Goal: Task Accomplishment & Management: Manage account settings

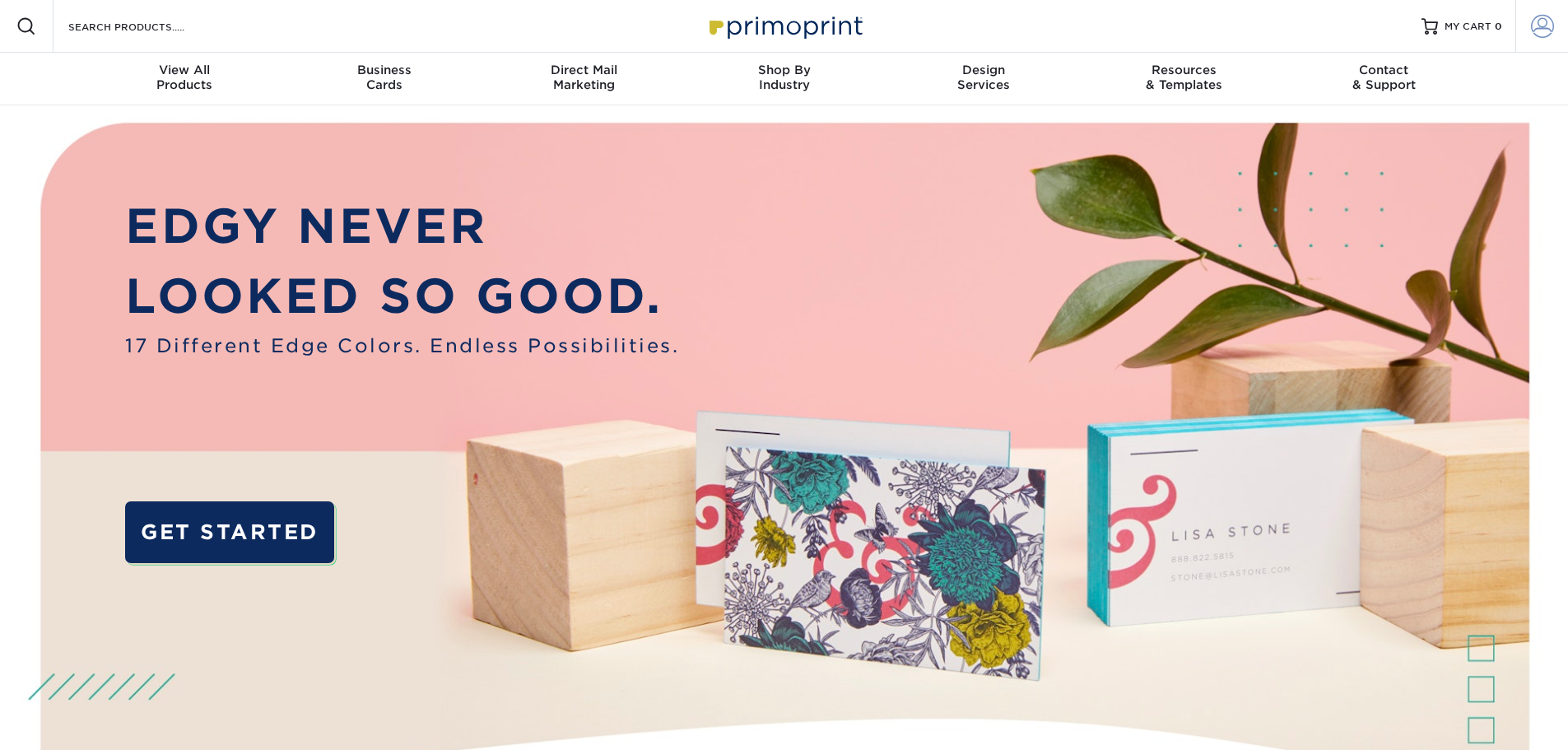
type input "[EMAIL_ADDRESS][PERSON_NAME][DOMAIN_NAME]"
click at [1542, 21] on span at bounding box center [1542, 26] width 23 height 23
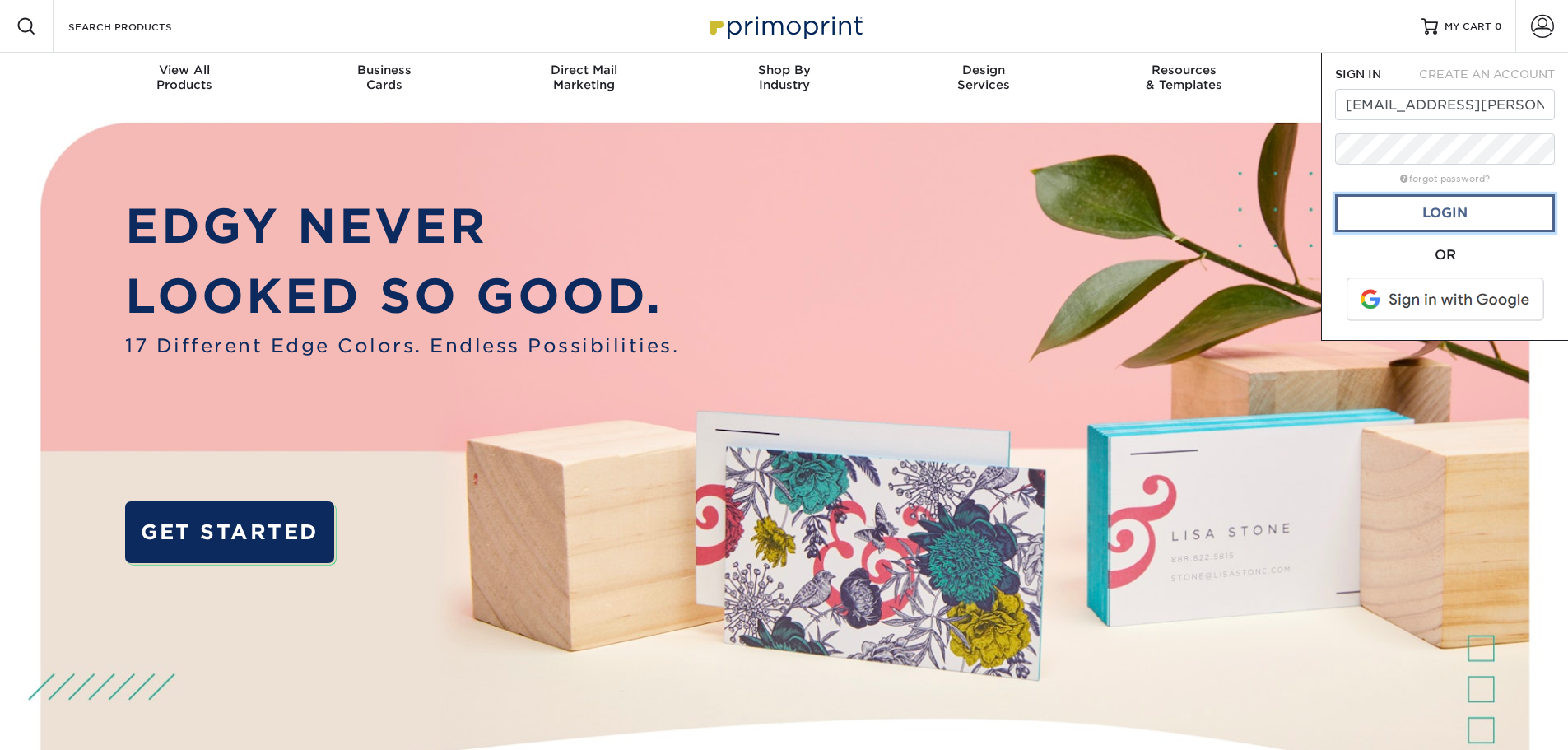
click at [1483, 217] on link "Login" at bounding box center [1445, 212] width 220 height 38
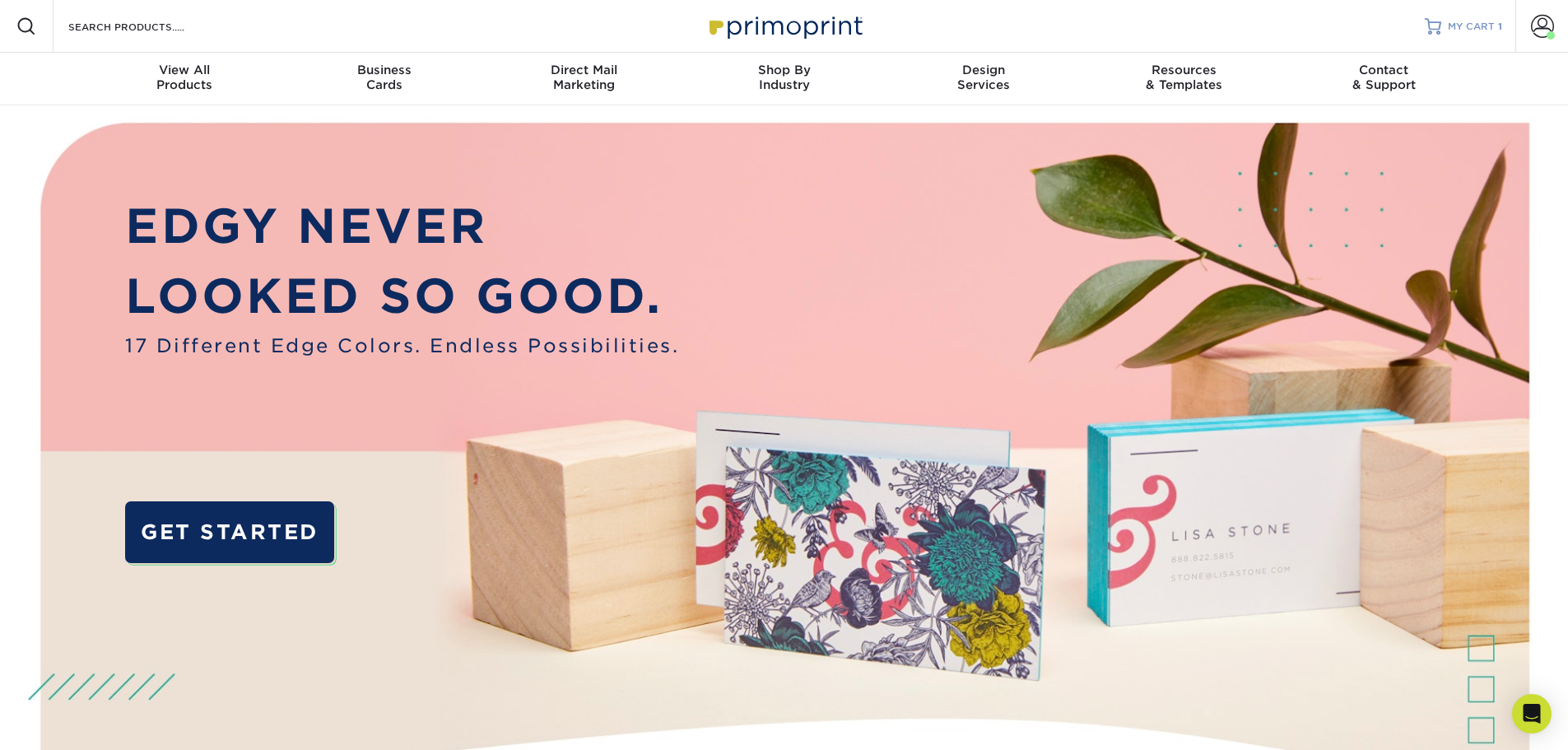
click at [1477, 31] on span "MY CART" at bounding box center [1471, 27] width 47 height 14
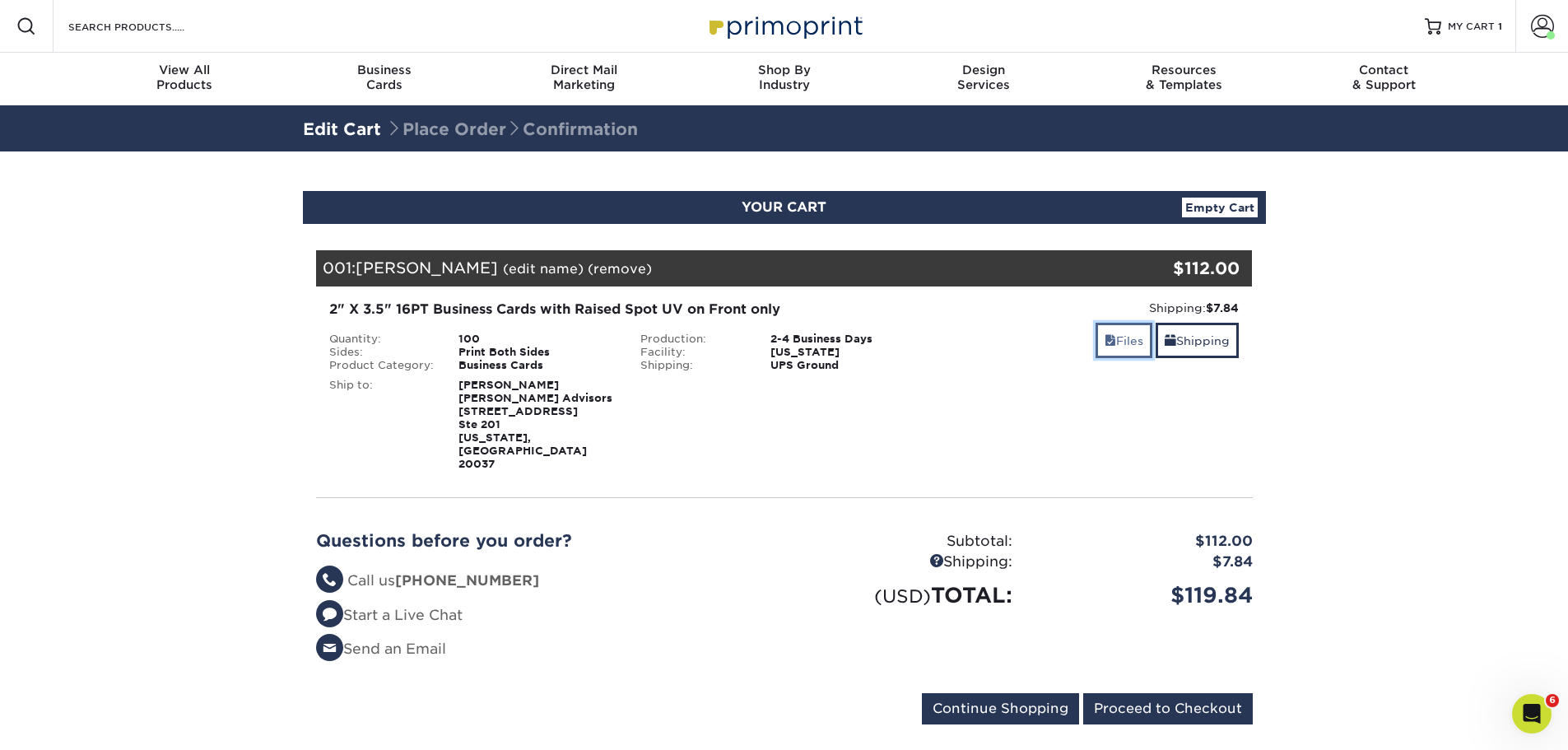
click at [1105, 346] on span at bounding box center [1110, 341] width 11 height 13
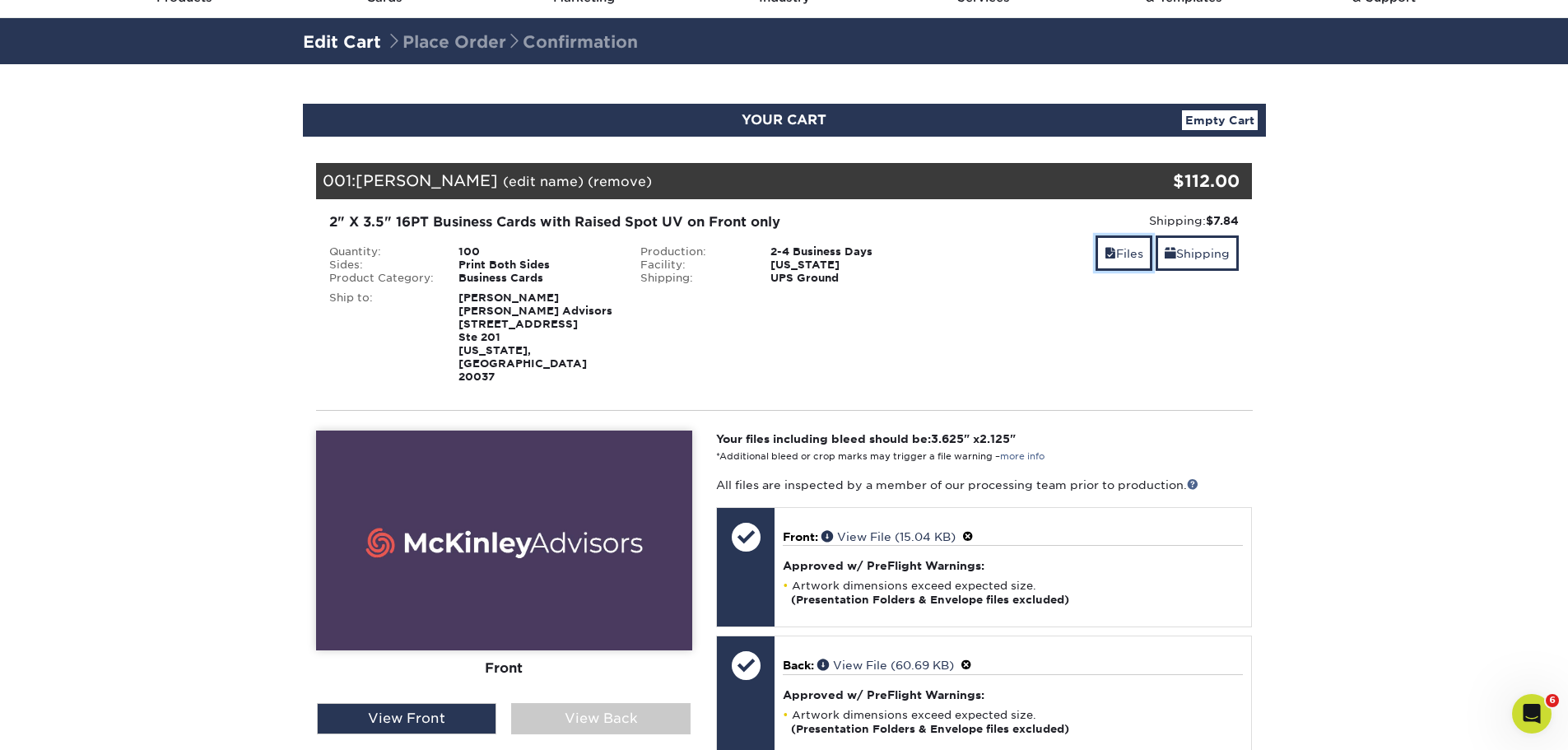
scroll to position [165, 0]
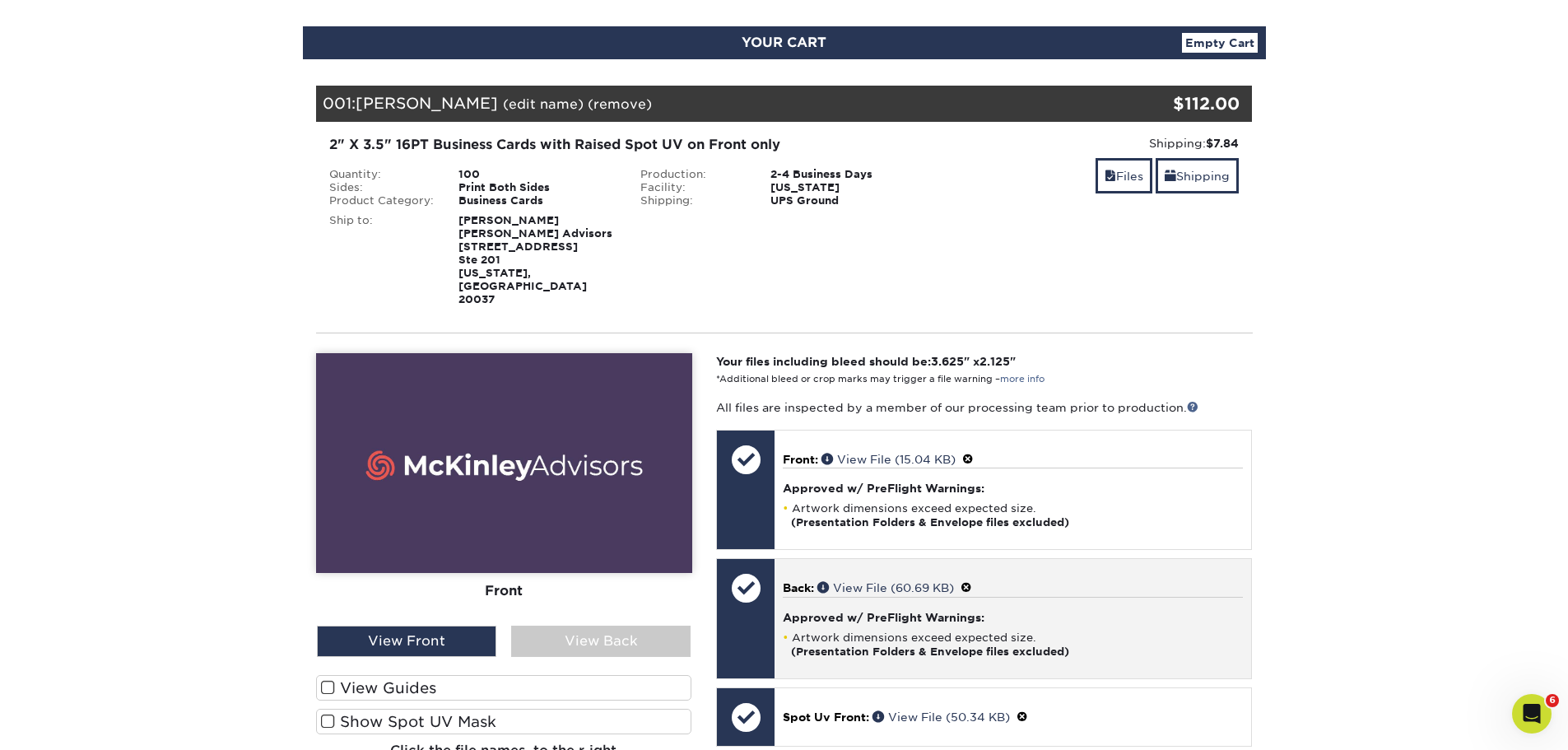
click at [794, 611] on h4 "Approved w/ PreFlight Warnings:" at bounding box center [1013, 617] width 460 height 13
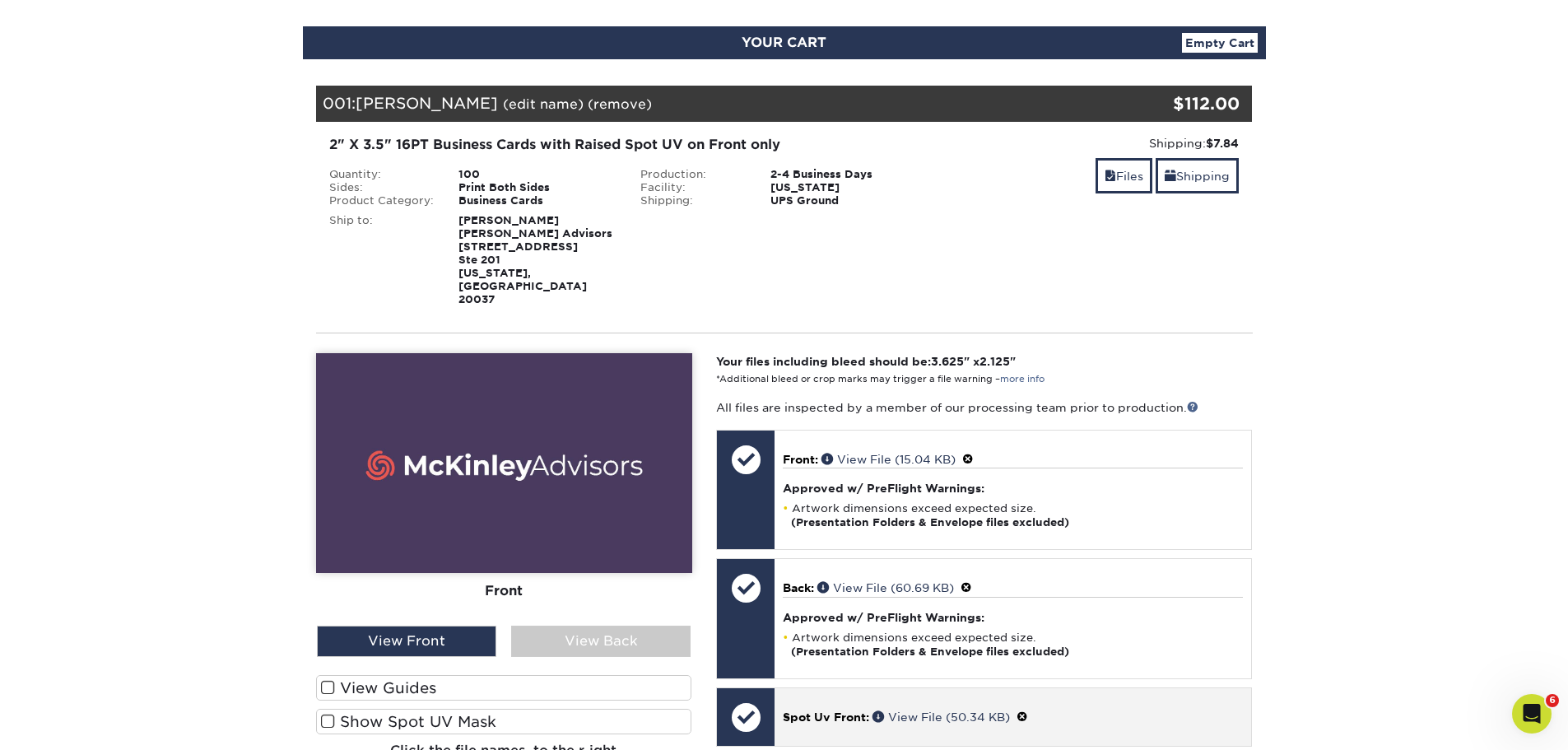
click at [836, 702] on div "Spot Uv Front: View File (50.34 KB)" at bounding box center [1013, 716] width 477 height 57
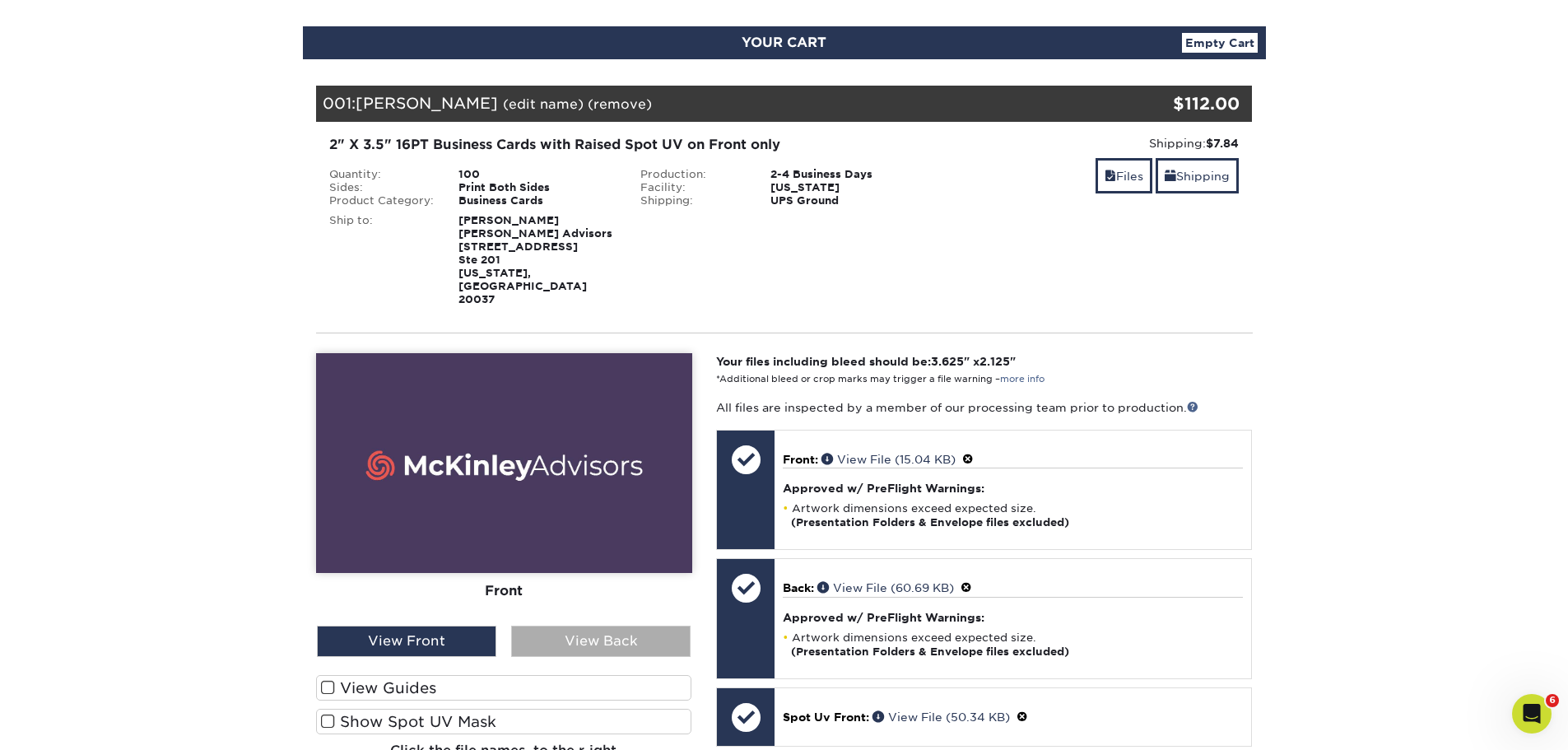
click at [651, 625] on div "View Back" at bounding box center [601, 641] width 180 height 31
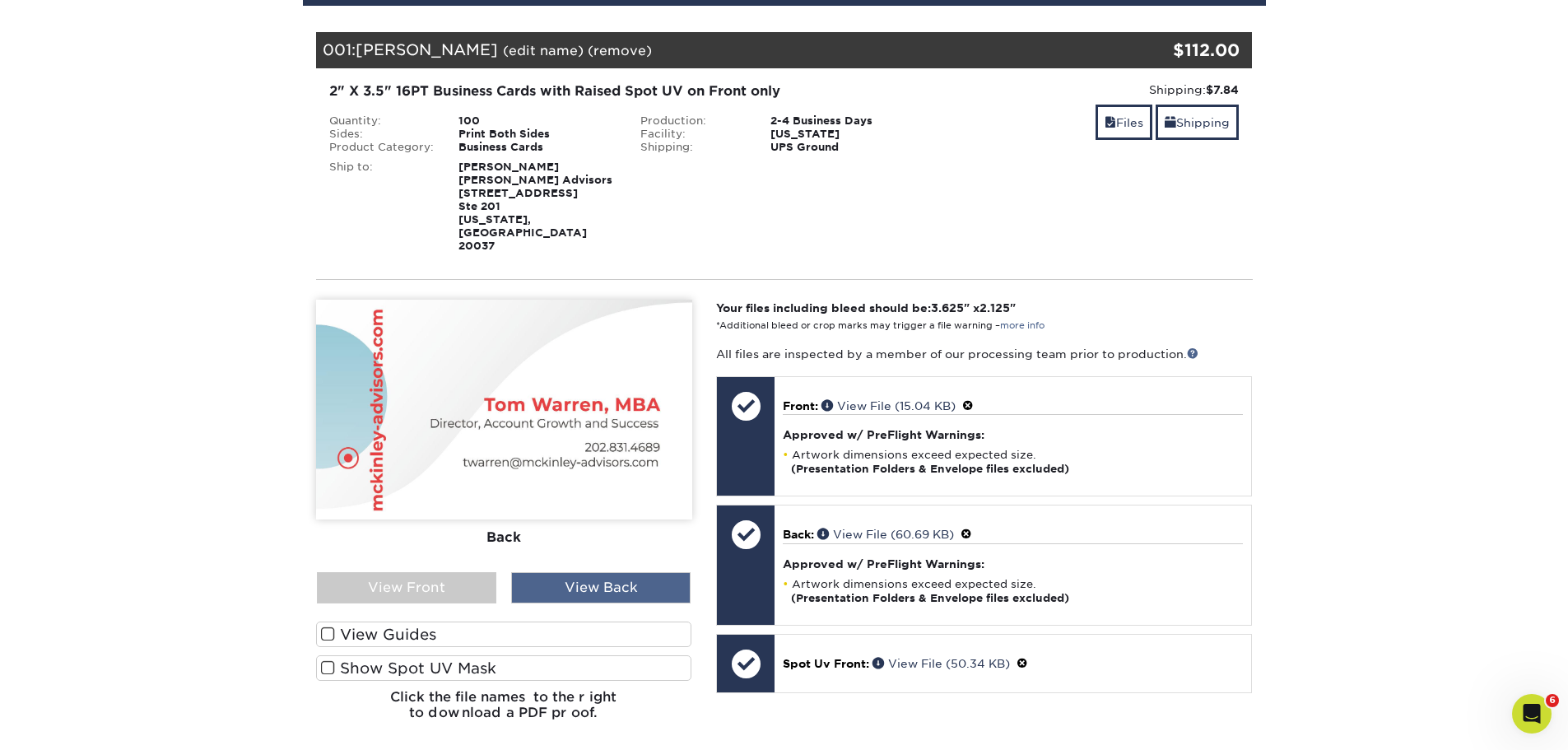
scroll to position [247, 0]
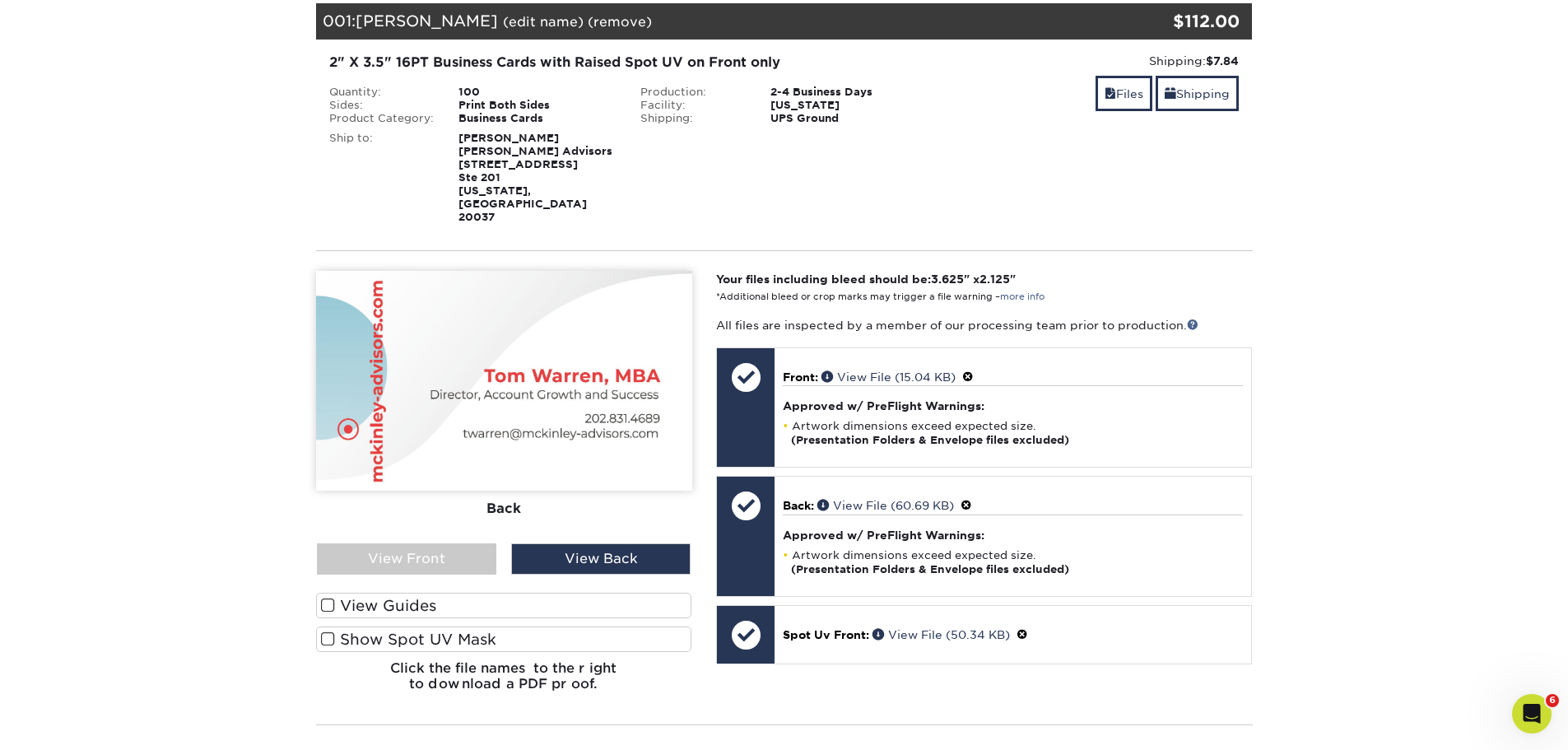
click at [355, 626] on label "Show Spot UV Mask" at bounding box center [504, 638] width 376 height 25
click at [0, 0] on input "Show Spot UV Mask" at bounding box center [0, 0] width 0 height 0
click at [395, 543] on div "View Front" at bounding box center [407, 559] width 180 height 31
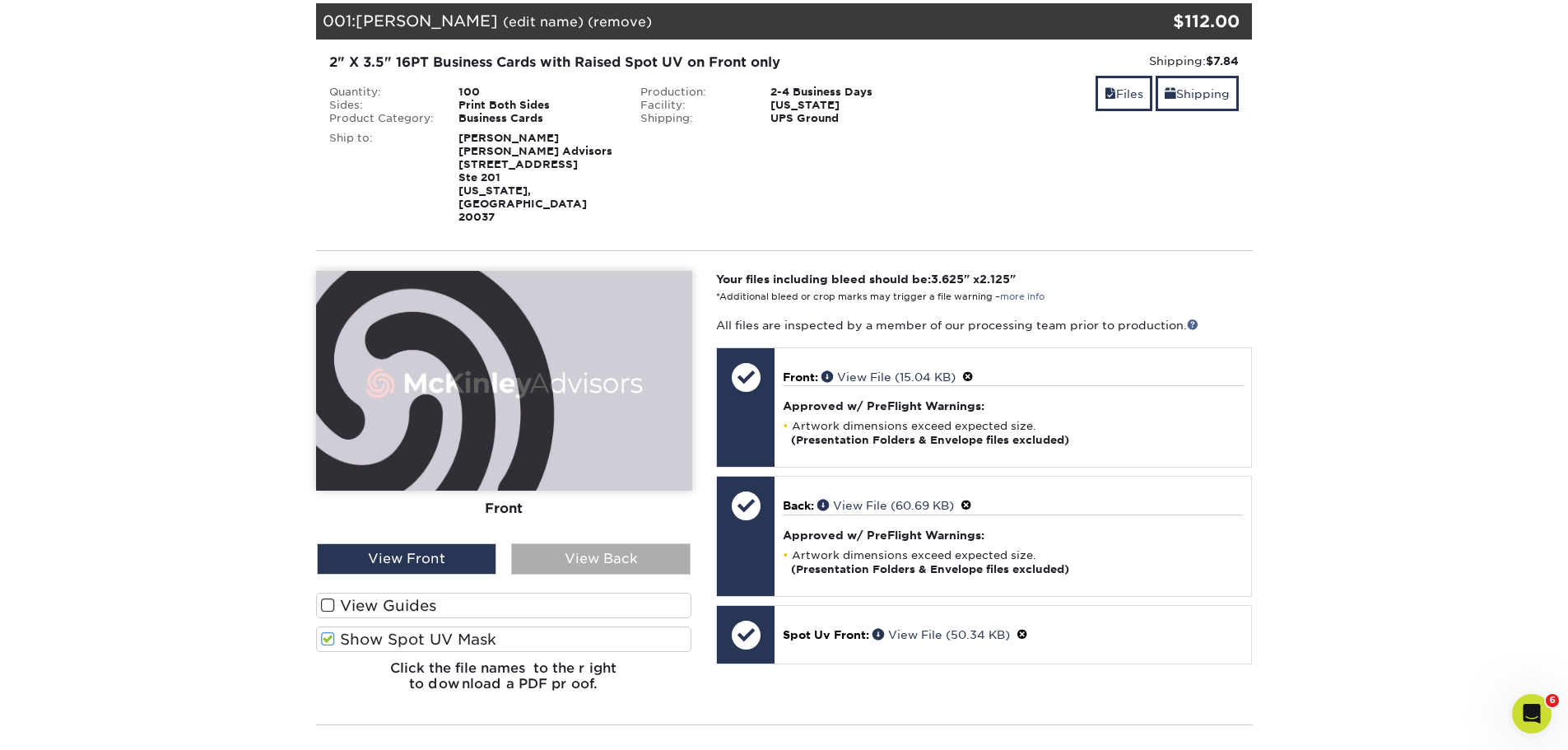
click at [569, 543] on div "View Back" at bounding box center [601, 559] width 180 height 31
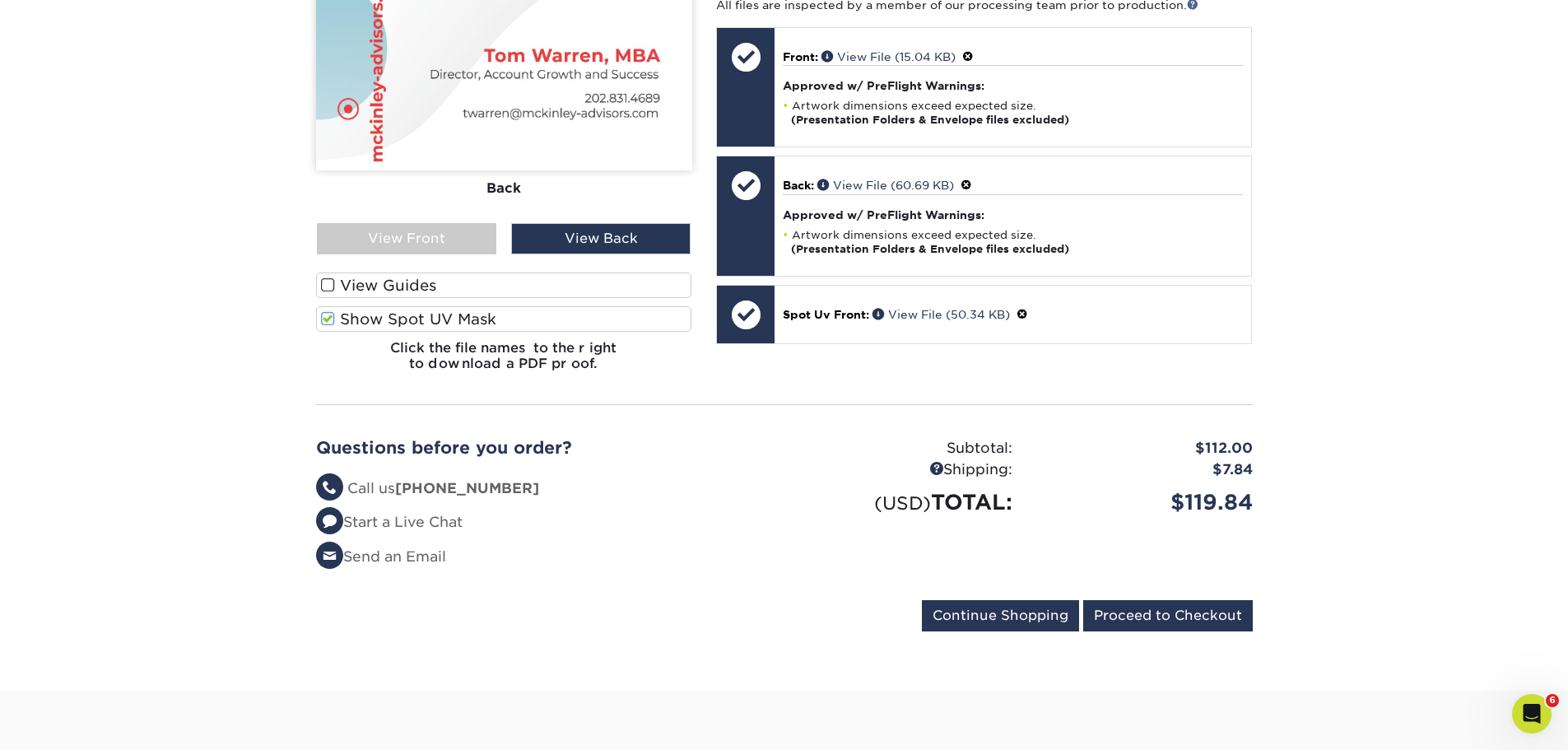
scroll to position [576, 0]
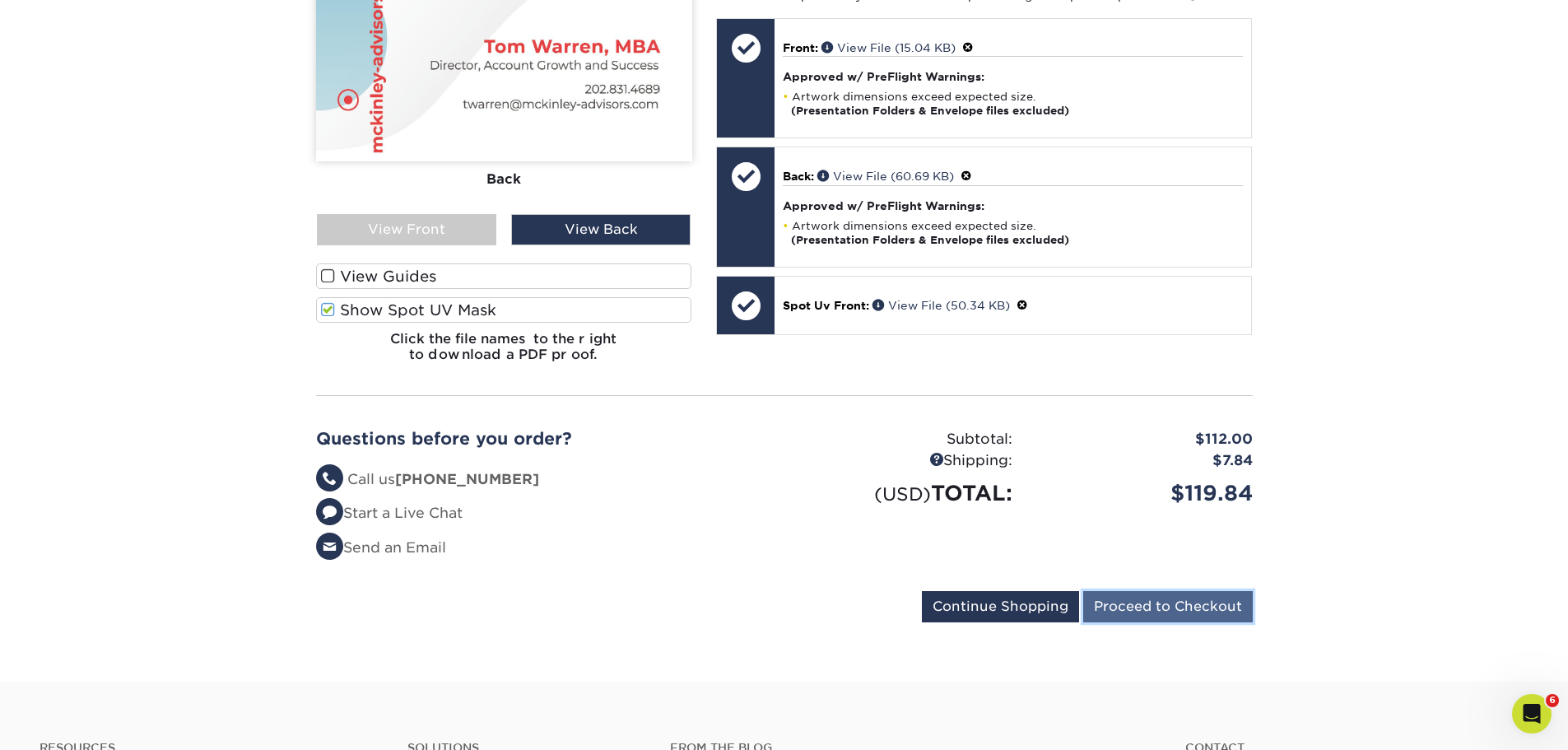
click at [1119, 591] on input "Proceed to Checkout" at bounding box center [1168, 607] width 169 height 31
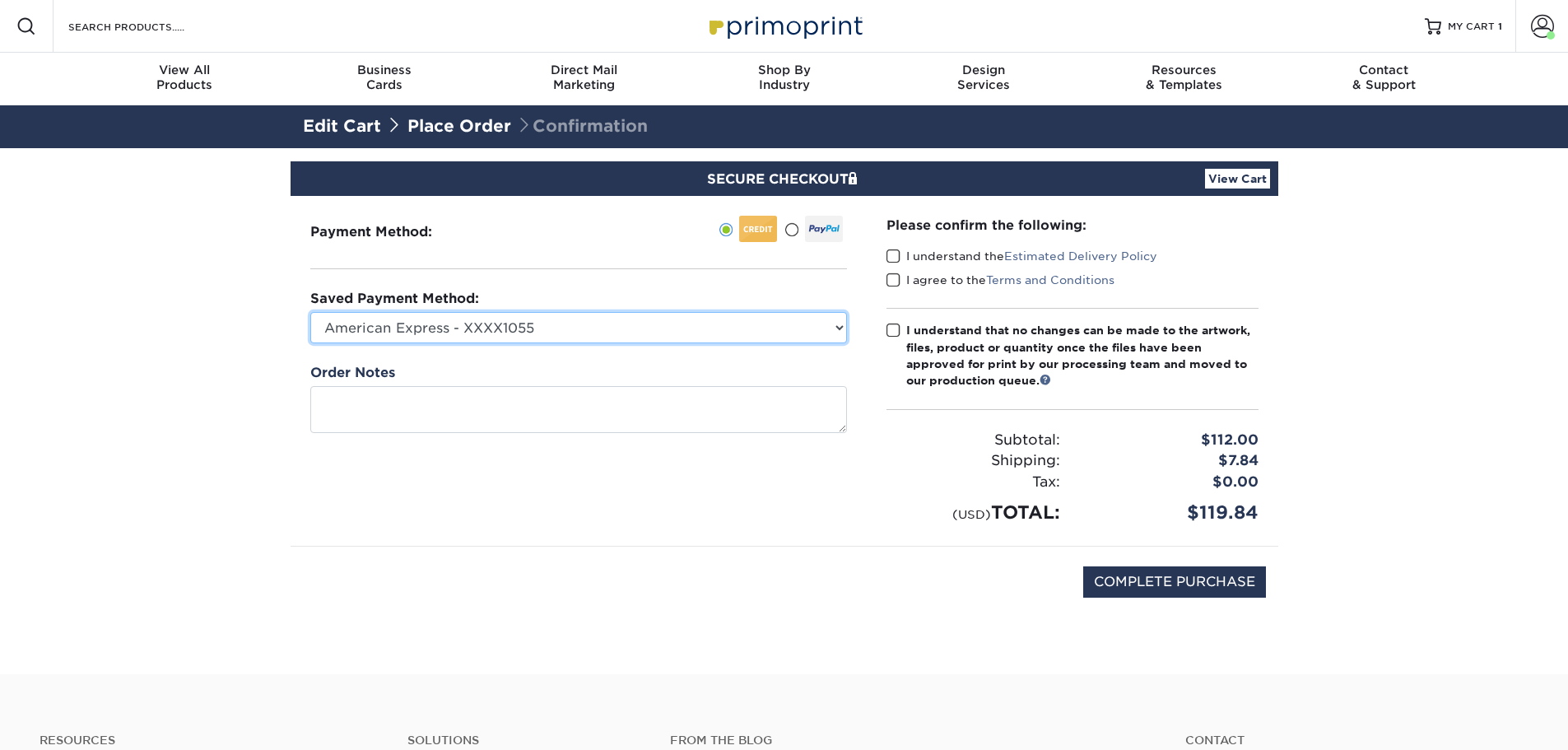
click at [726, 325] on select "American Express - XXXX1055 Visa - XXXX1062 American Express - XXXX2008 New Cre…" at bounding box center [578, 327] width 537 height 31
click at [728, 473] on div "Payment Method:" at bounding box center [579, 370] width 576 height 350
click at [1237, 184] on link "View Cart" at bounding box center [1237, 178] width 65 height 20
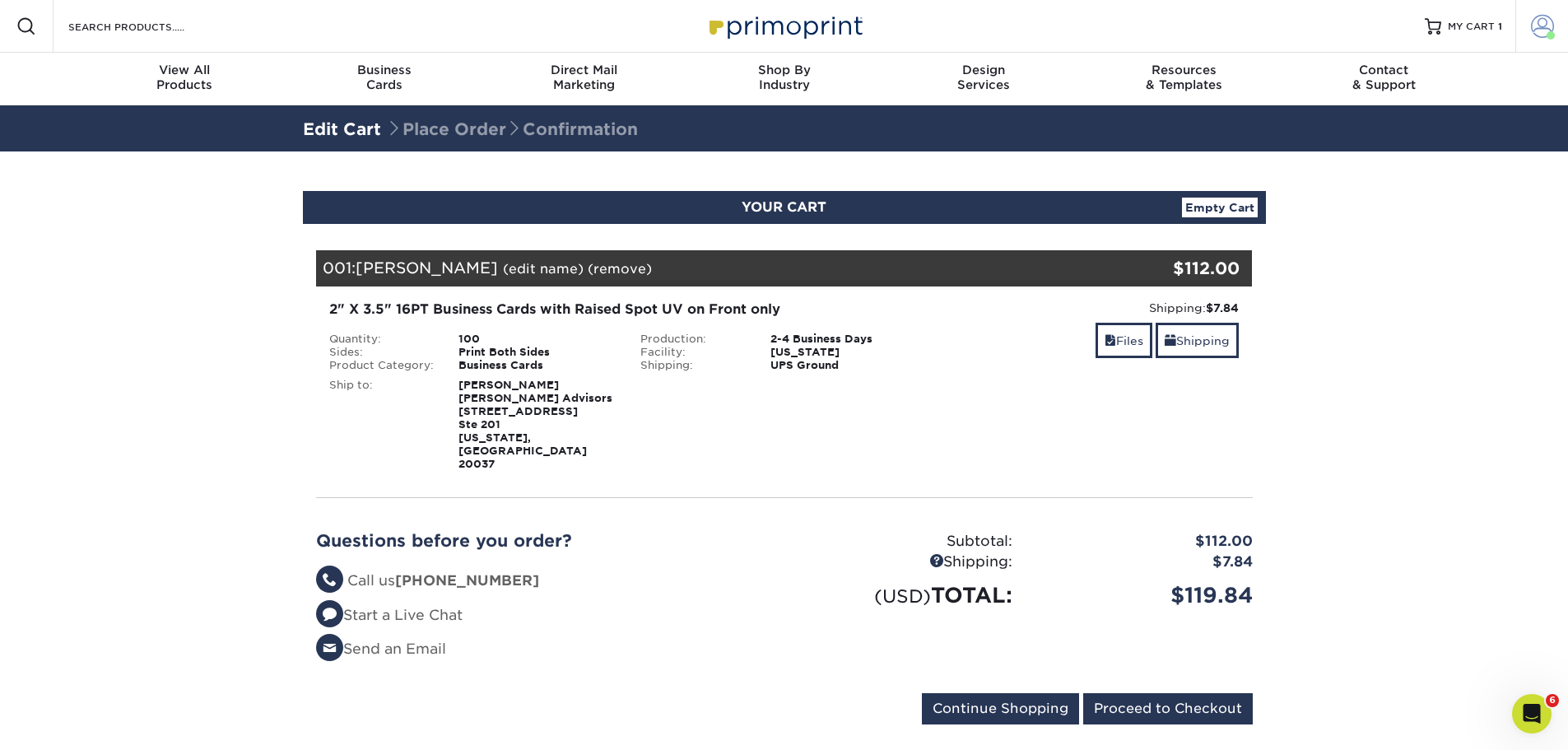
click at [1541, 38] on link "Account" at bounding box center [1542, 26] width 52 height 52
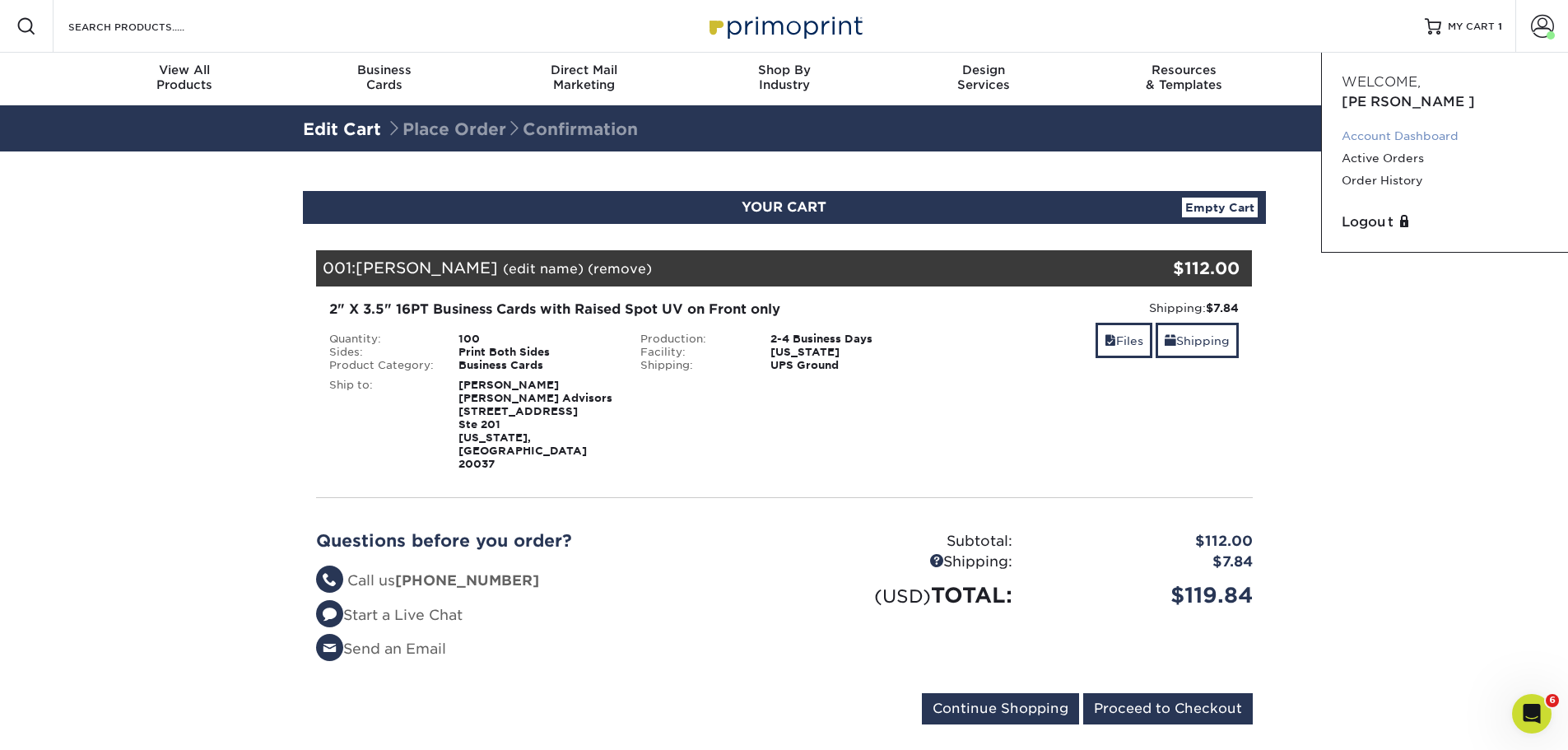
click at [1454, 125] on link "Account Dashboard" at bounding box center [1445, 135] width 207 height 22
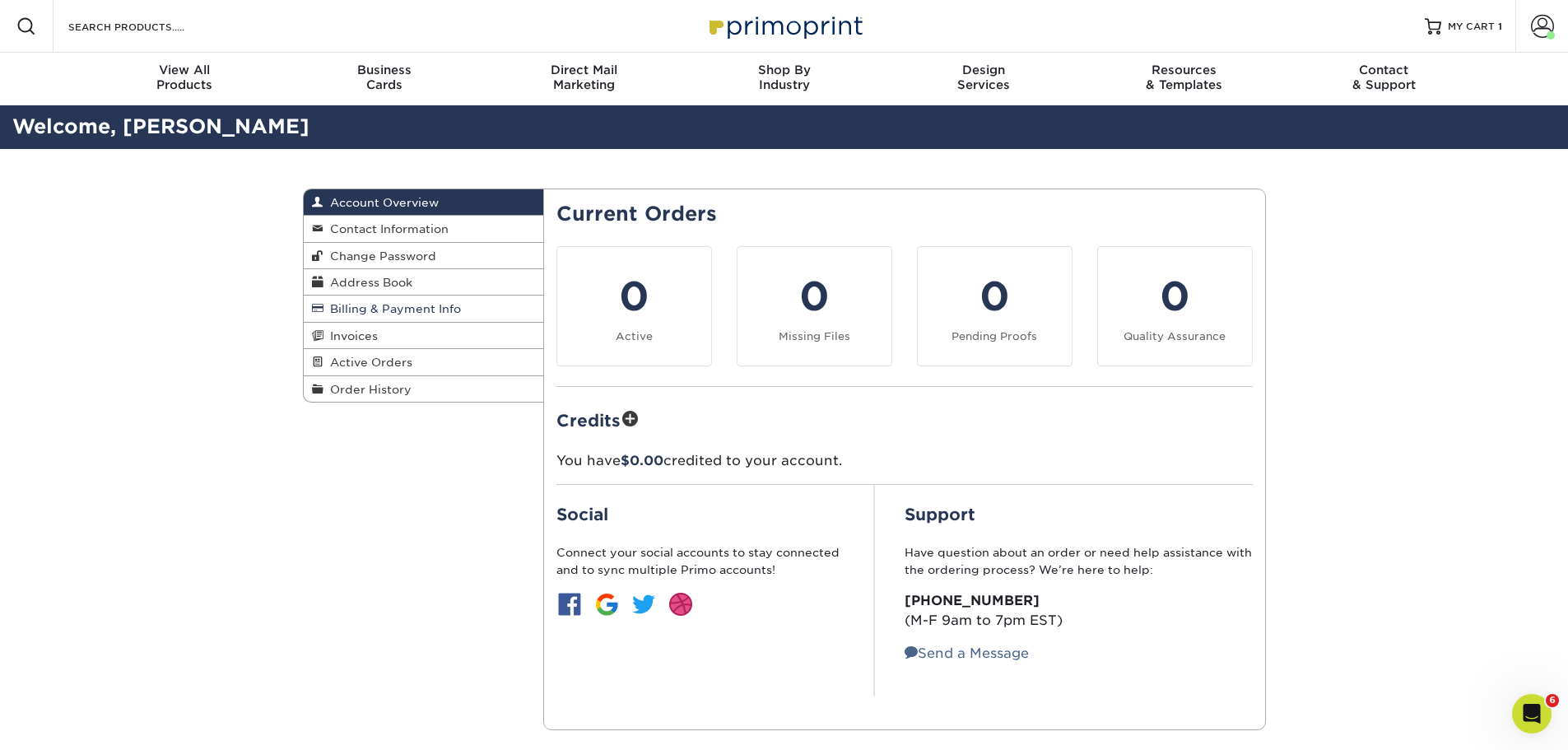
click at [381, 309] on span "Billing & Payment Info" at bounding box center [391, 308] width 137 height 13
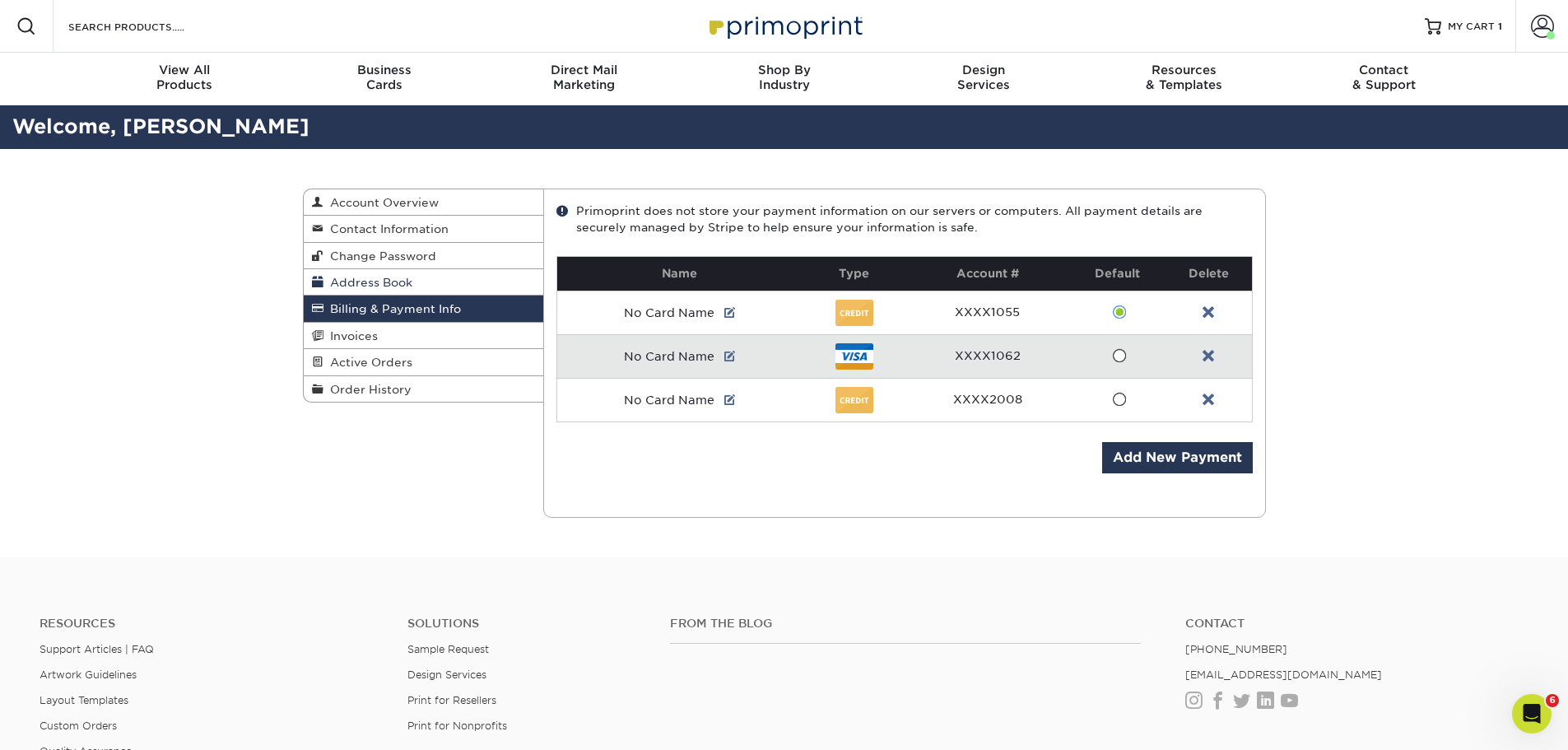
click at [382, 280] on span "Address Book" at bounding box center [368, 282] width 89 height 13
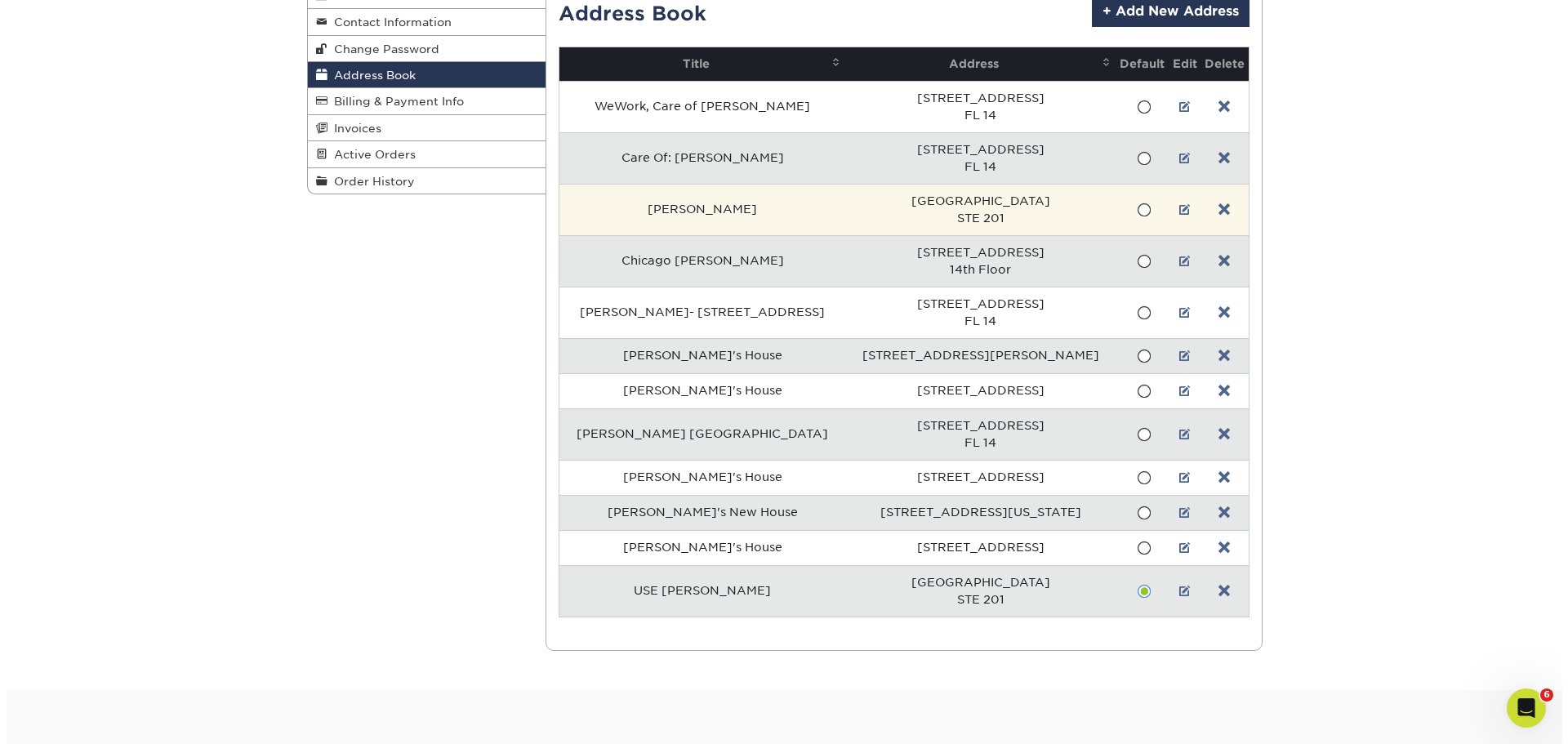
scroll to position [245, 0]
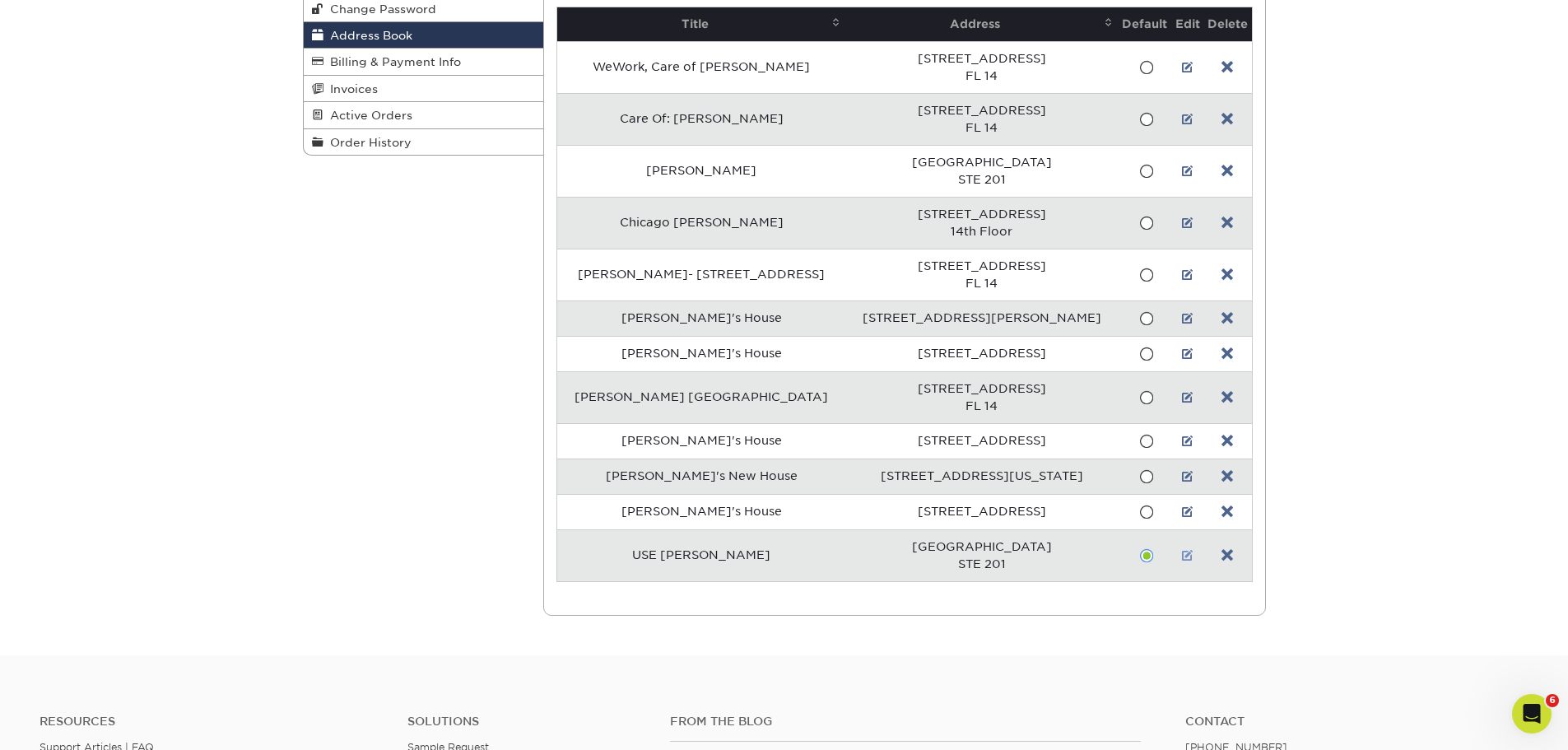
click at [1182, 558] on link at bounding box center [1187, 555] width 11 height 13
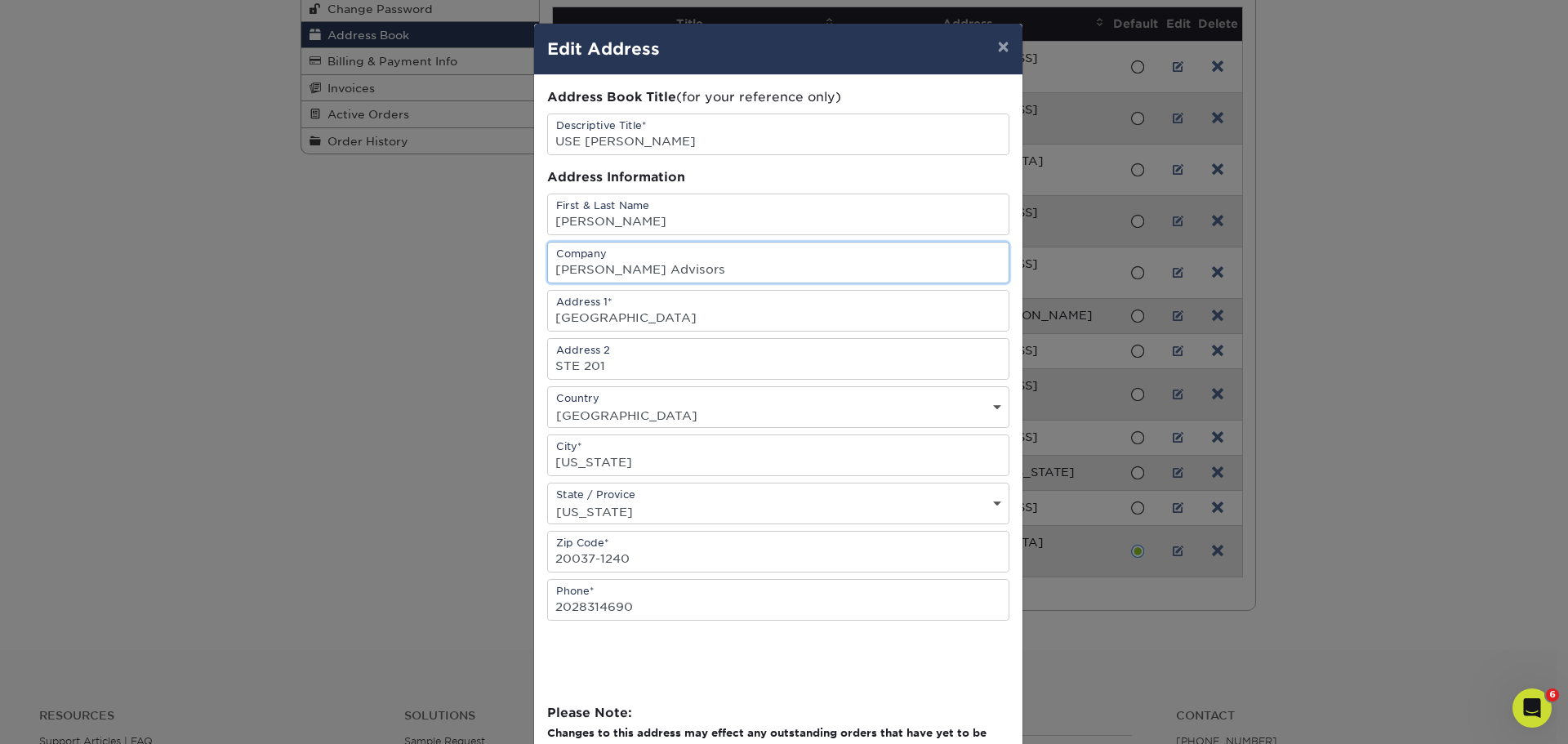
click at [700, 269] on input "[PERSON_NAME] Advisors" at bounding box center [779, 262] width 461 height 40
drag, startPoint x: 648, startPoint y: 216, endPoint x: 545, endPoint y: 231, distance: 104.1
click at [548, 231] on input "[PERSON_NAME]" at bounding box center [779, 214] width 461 height 40
type input "[PERSON_NAME]"
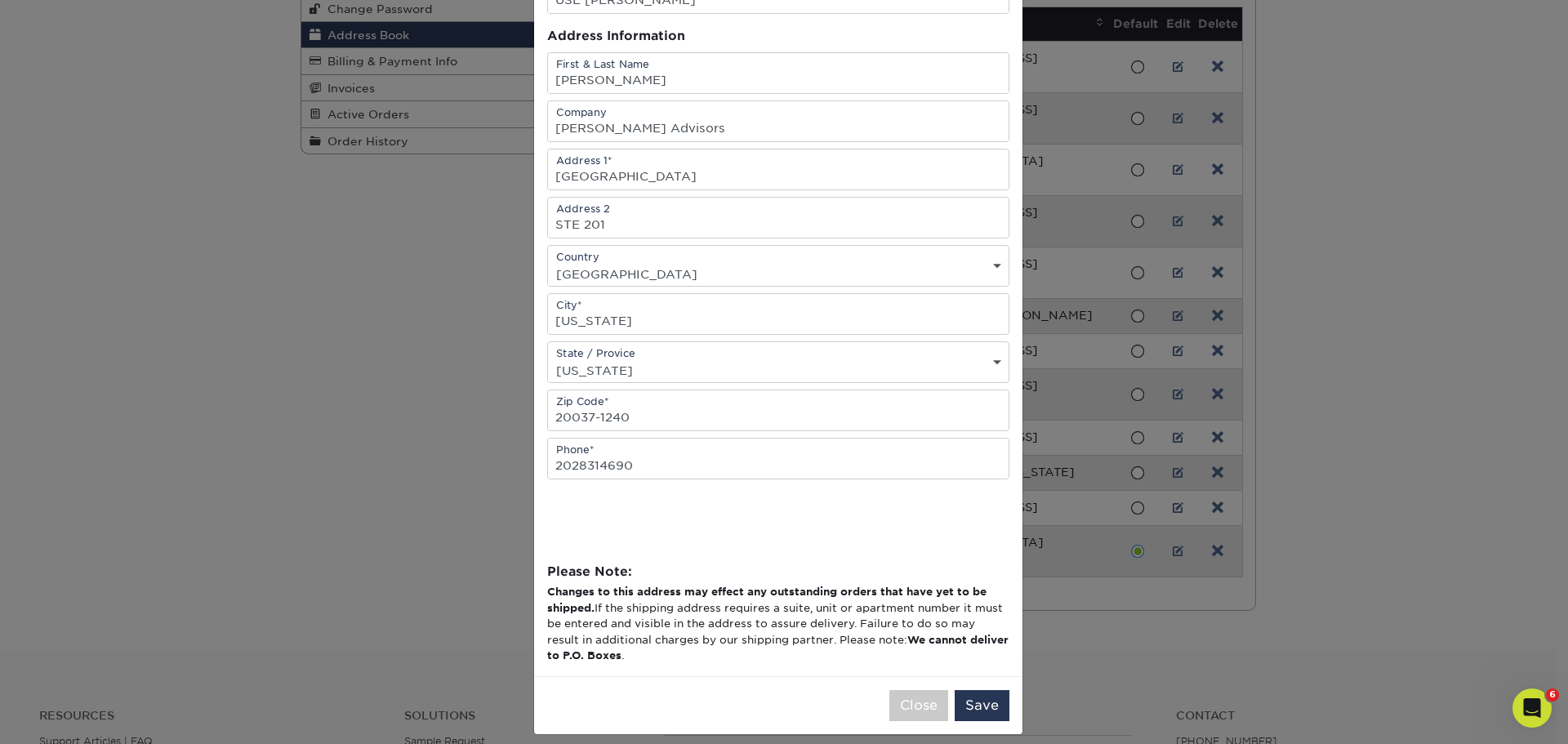
scroll to position [155, 0]
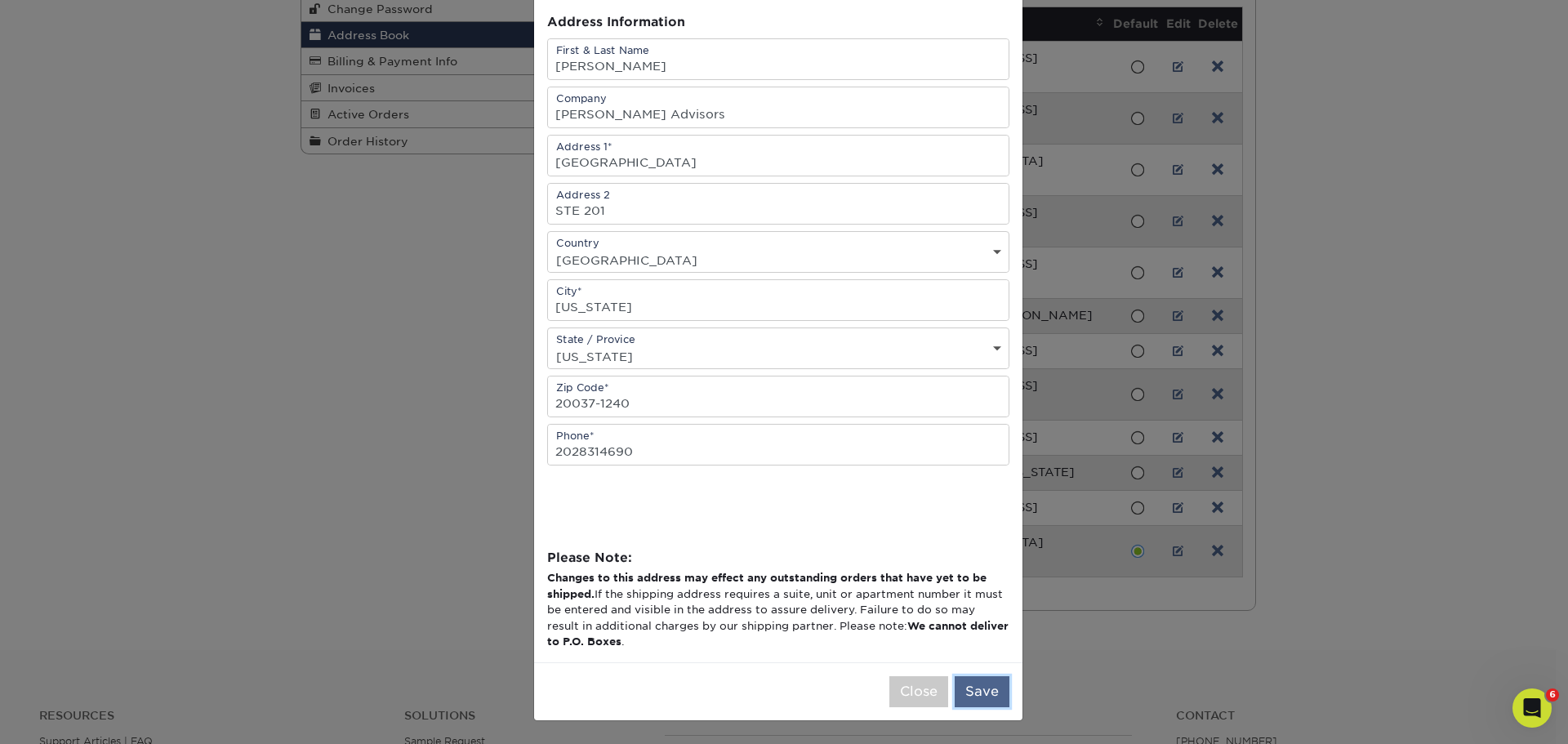
click at [978, 697] on button "Save" at bounding box center [982, 692] width 55 height 31
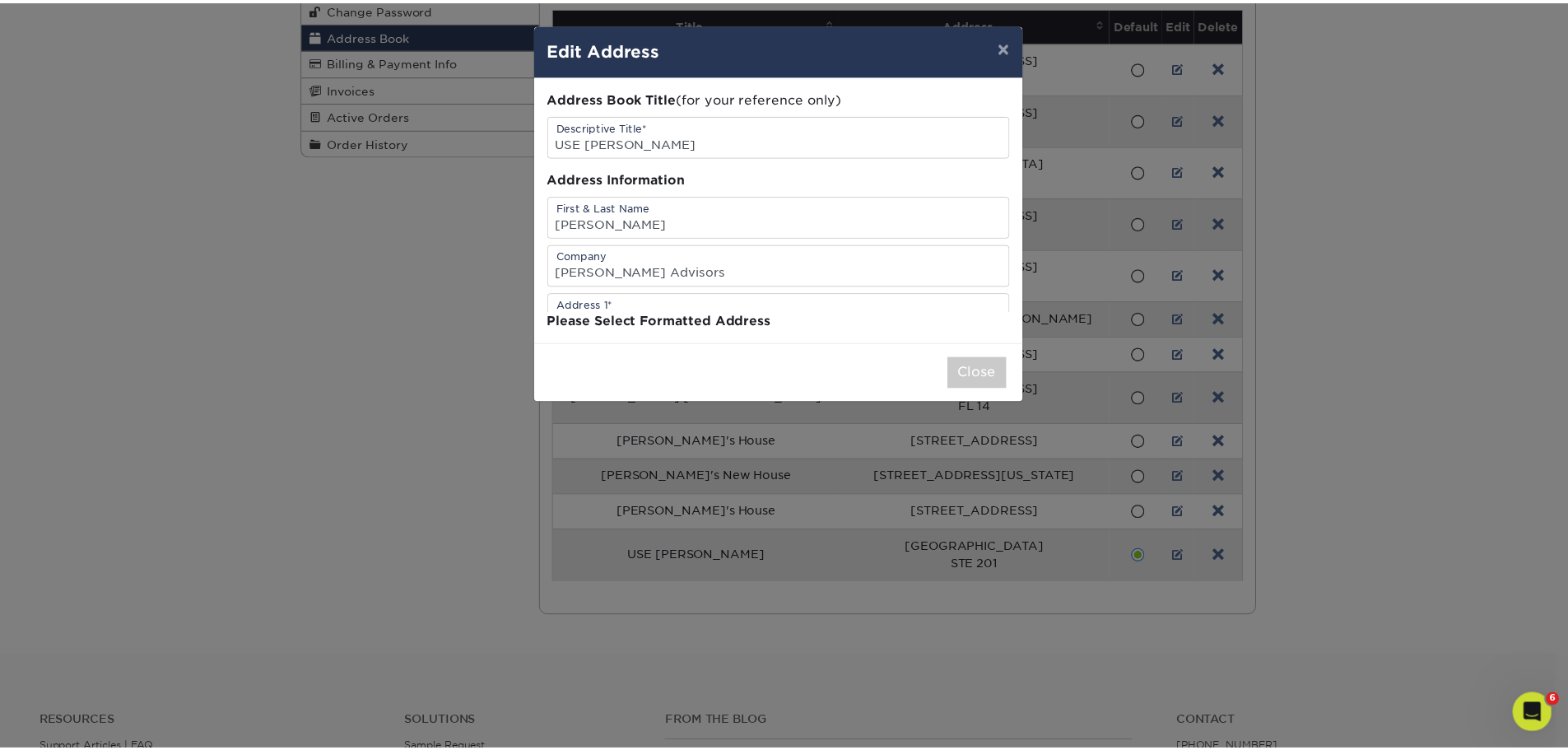
scroll to position [0, 0]
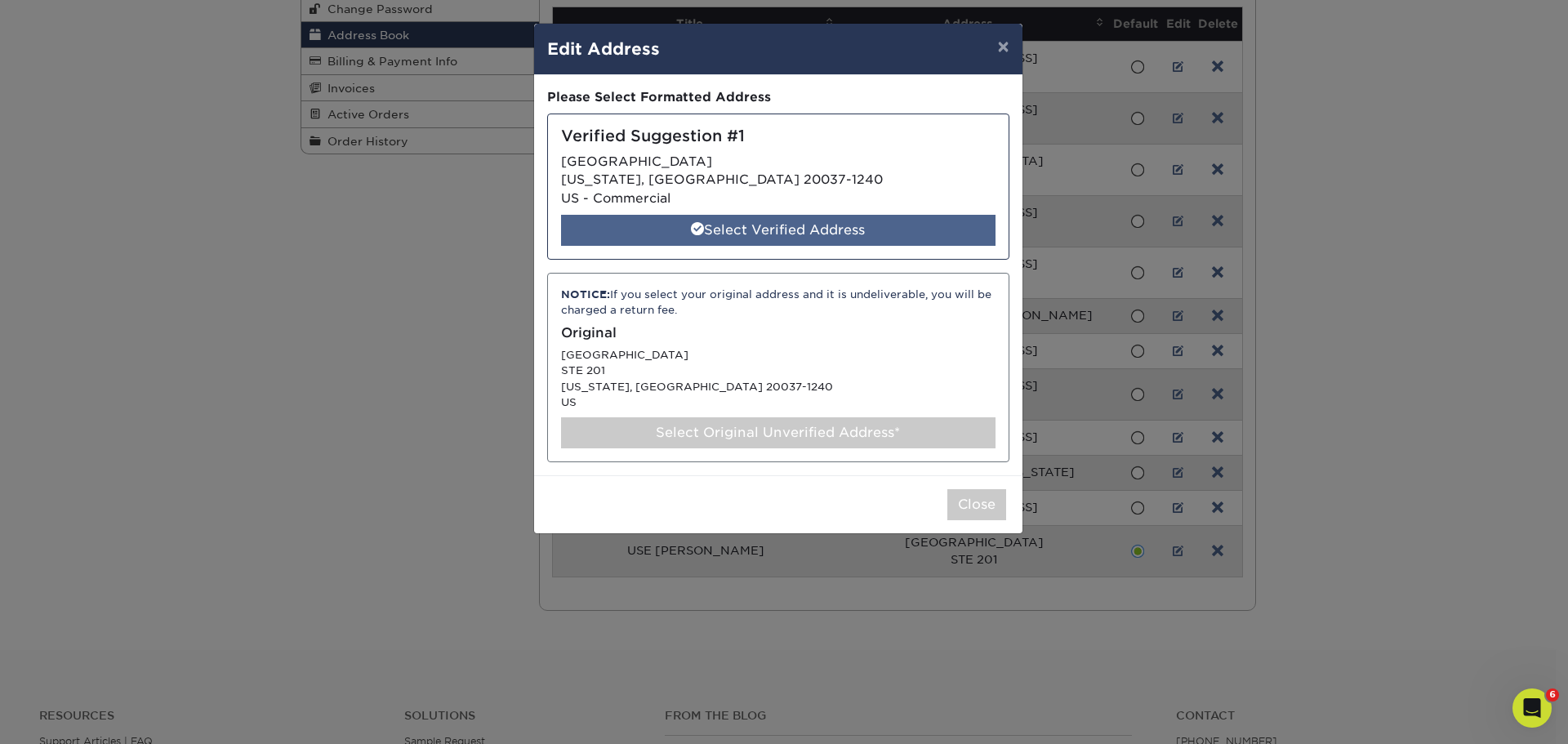
click at [735, 231] on div "Select Verified Address" at bounding box center [779, 230] width 435 height 31
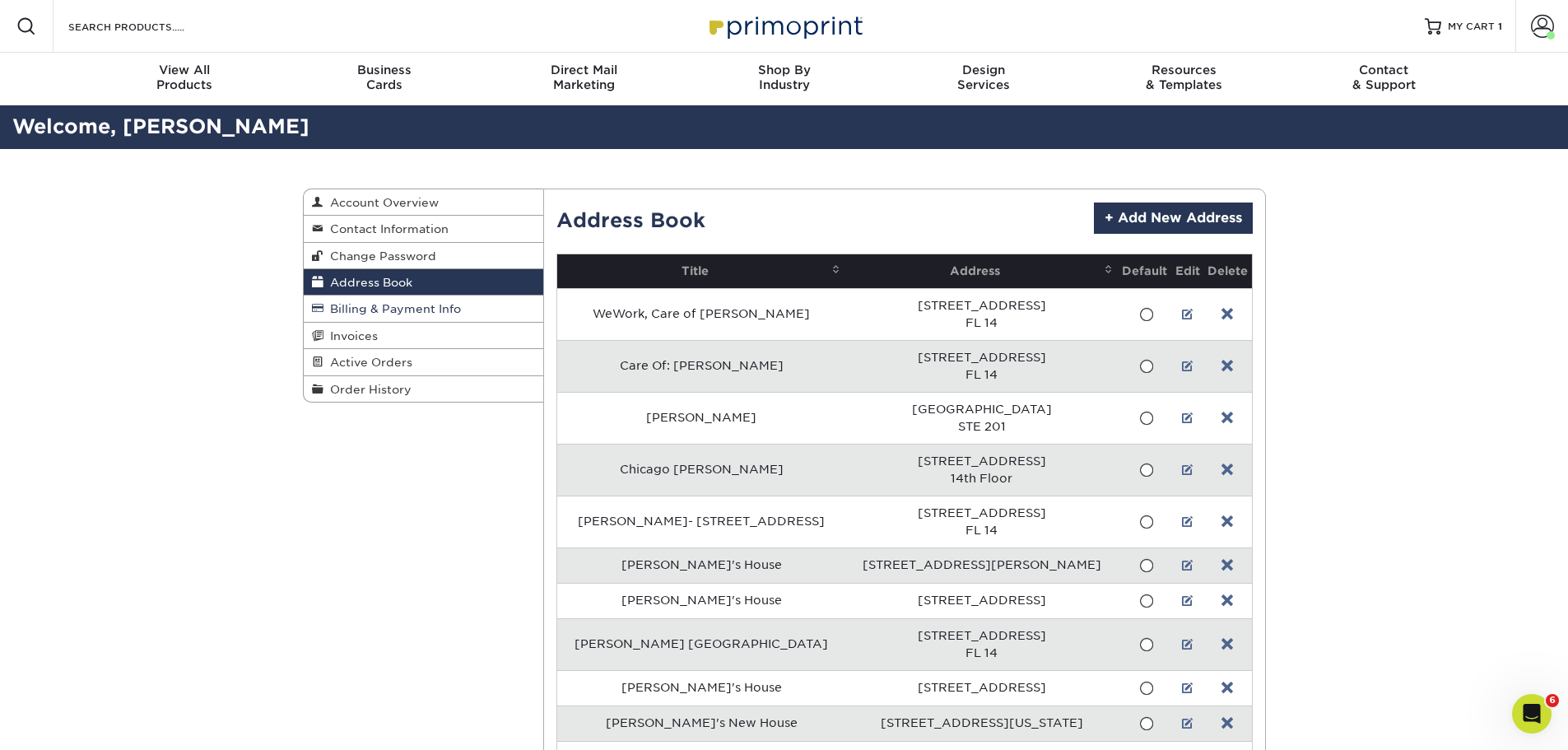
click at [430, 306] on span "Billing & Payment Info" at bounding box center [391, 308] width 137 height 13
